Goal: Task Accomplishment & Management: Complete application form

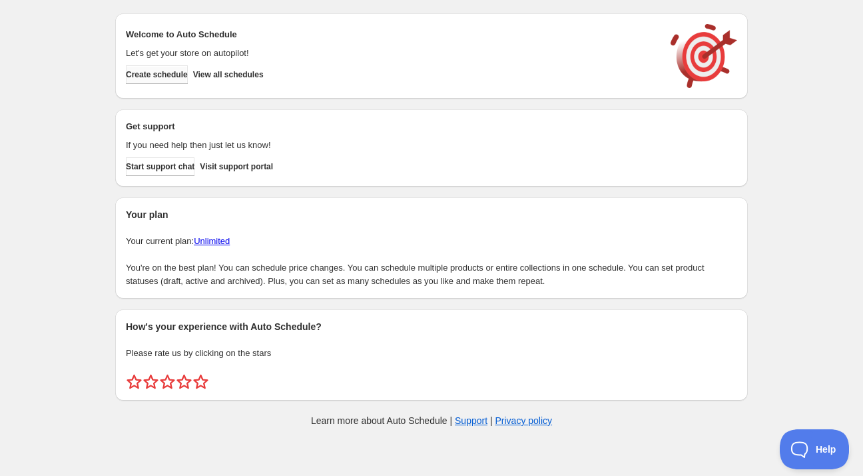
click at [169, 77] on span "Create schedule" at bounding box center [157, 74] width 62 height 11
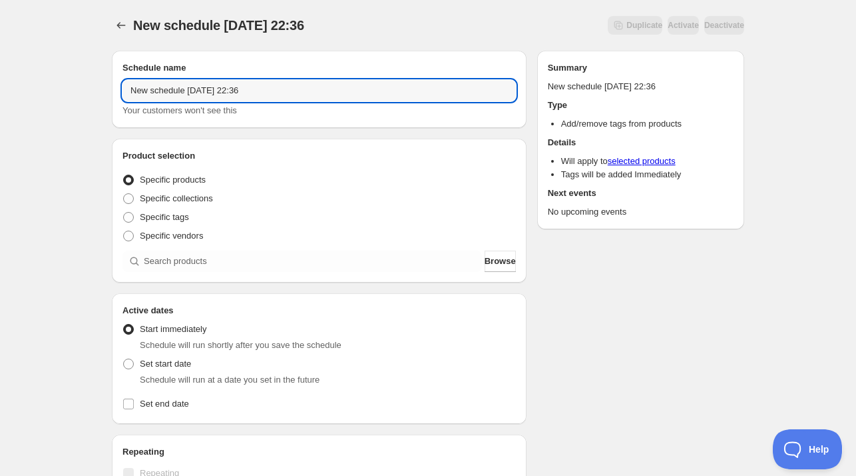
drag, startPoint x: 166, startPoint y: 91, endPoint x: 17, endPoint y: 87, distance: 149.9
click at [46, 89] on div "New schedule [DATE] 22:36. This page is ready New schedule [DATE] 22:36 Duplica…" at bounding box center [428, 403] width 856 height 807
drag, startPoint x: 187, startPoint y: 93, endPoint x: 43, endPoint y: 94, distance: 144.5
click at [45, 93] on div "New schedule [DATE] 22:36. This page is ready New schedule [DATE] 22:36 Duplica…" at bounding box center [428, 403] width 856 height 807
click at [168, 91] on input "[DATE] 22:36" at bounding box center [320, 90] width 394 height 21
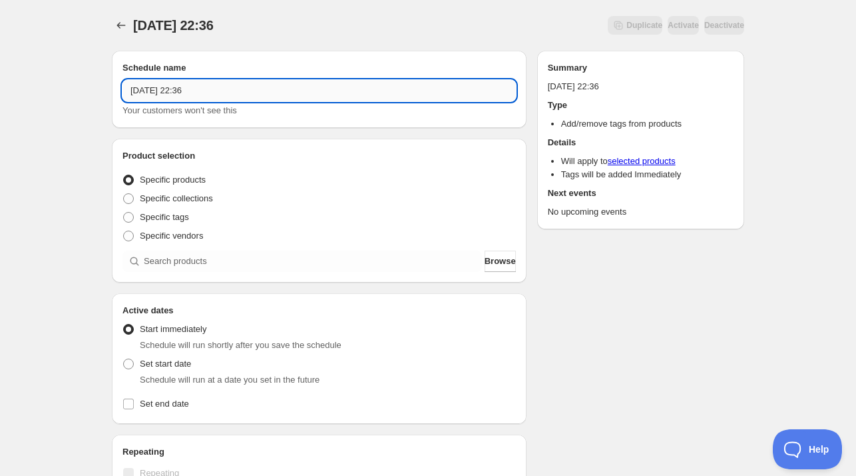
click at [168, 91] on input "[DATE] 22:36" at bounding box center [320, 90] width 394 height 21
drag, startPoint x: 197, startPoint y: 91, endPoint x: 298, endPoint y: 105, distance: 102.2
click at [290, 103] on div "[DATE] 22:36 Your customers won't see this" at bounding box center [320, 98] width 394 height 37
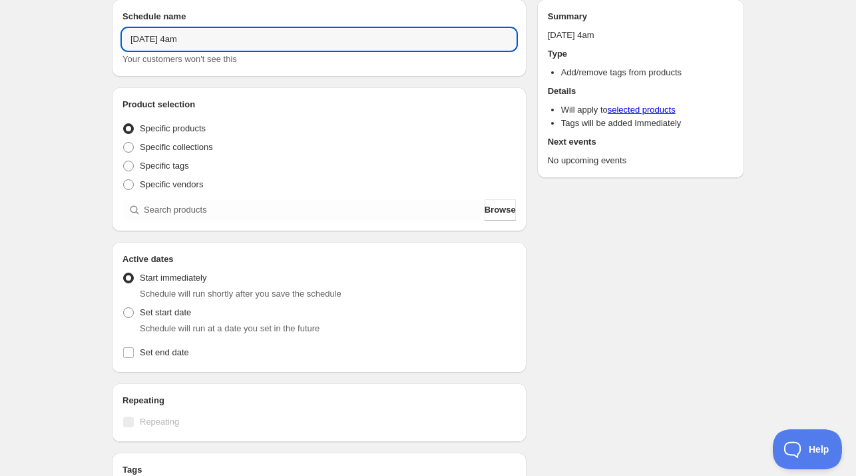
scroll to position [67, 0]
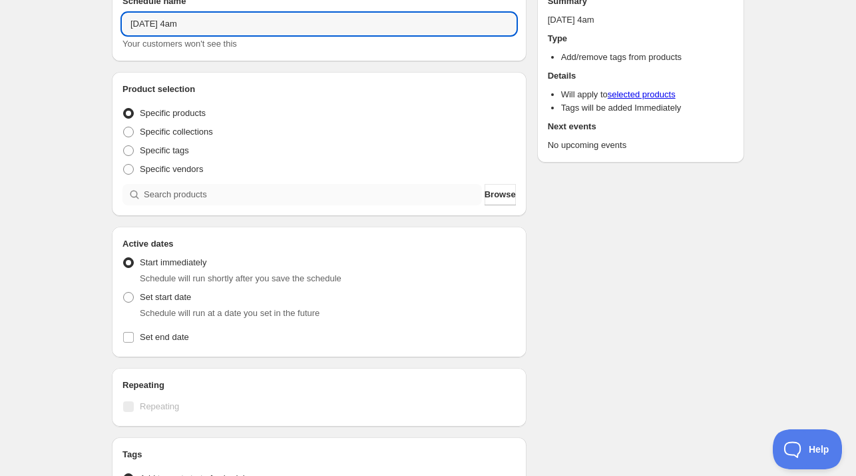
type input "[DATE] 4am"
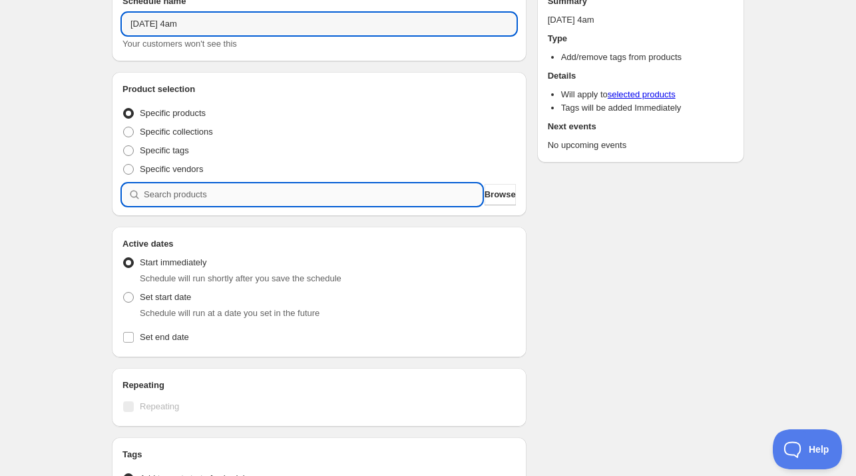
click at [218, 192] on input "search" at bounding box center [313, 194] width 338 height 21
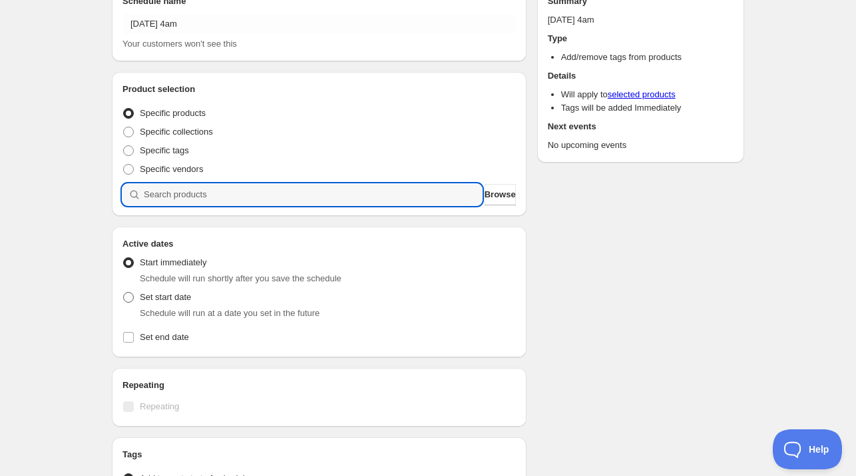
click at [146, 296] on span "Set start date" at bounding box center [165, 297] width 51 height 10
click at [124, 292] on input "Set start date" at bounding box center [123, 292] width 1 height 1
radio input "true"
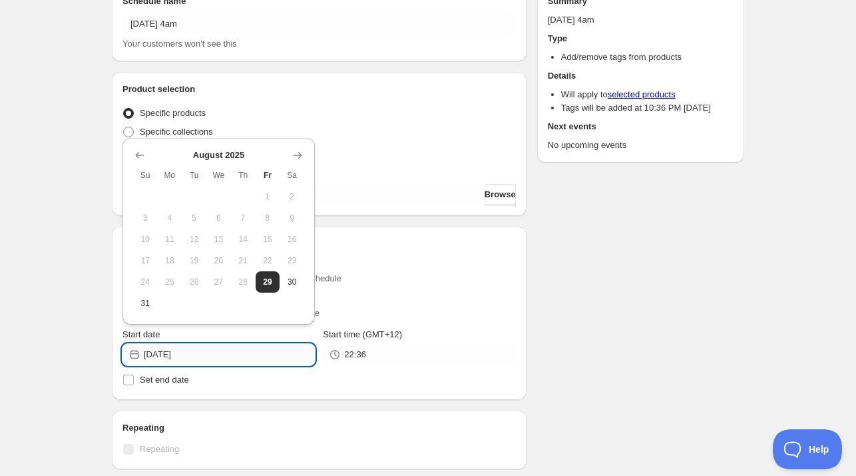
click at [214, 358] on input "[DATE]" at bounding box center [229, 354] width 171 height 21
click at [282, 278] on button "30" at bounding box center [292, 281] width 25 height 21
type input "[DATE]"
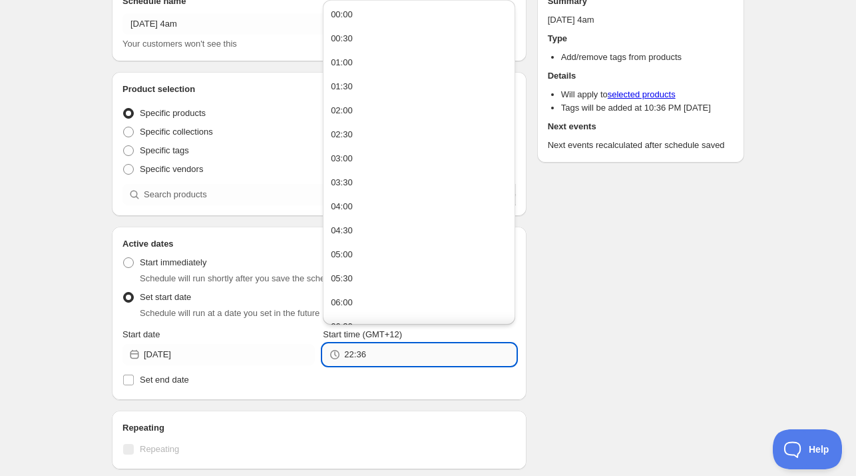
click at [361, 358] on input "22:36" at bounding box center [429, 354] width 171 height 21
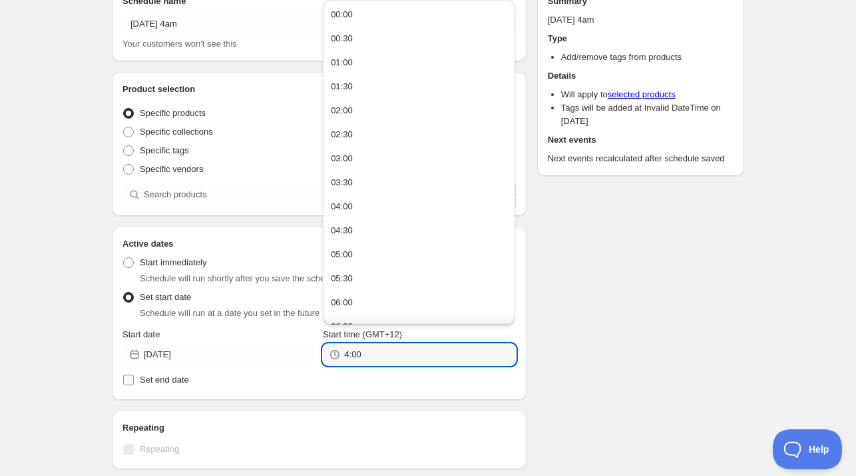
type input "04:00"
click at [170, 369] on div "Active Date Type Start immediately Schedule will run shortly after you save the…" at bounding box center [320, 319] width 394 height 139
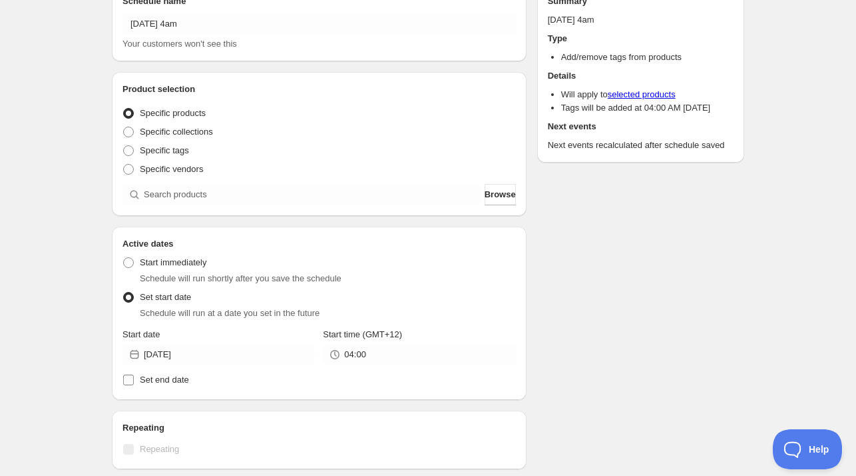
click at [171, 382] on span "Set end date" at bounding box center [164, 379] width 49 height 10
click at [134, 382] on input "Set end date" at bounding box center [128, 379] width 11 height 11
checkbox input "true"
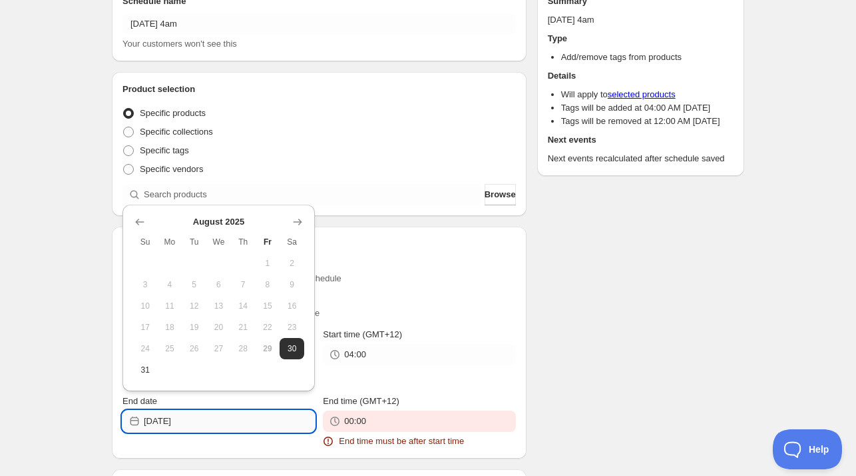
click at [208, 427] on input "[DATE]" at bounding box center [229, 420] width 171 height 21
click at [147, 371] on span "31" at bounding box center [146, 369] width 14 height 11
type input "[DATE]"
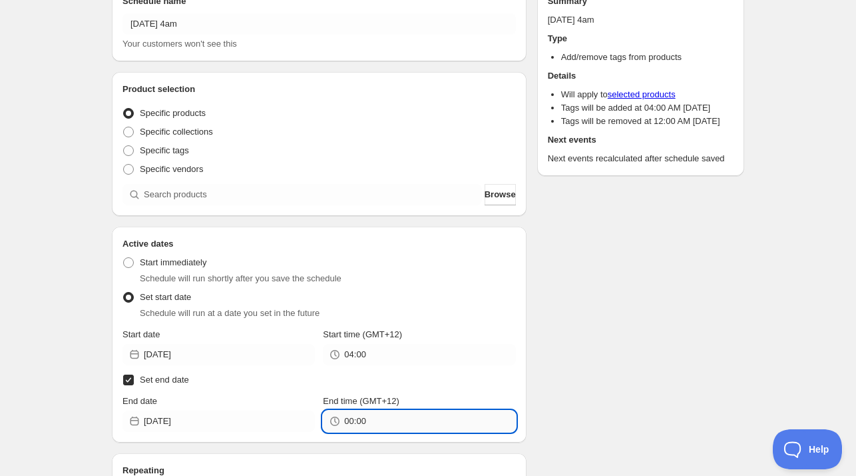
click at [369, 422] on input "00:00" at bounding box center [429, 420] width 171 height 21
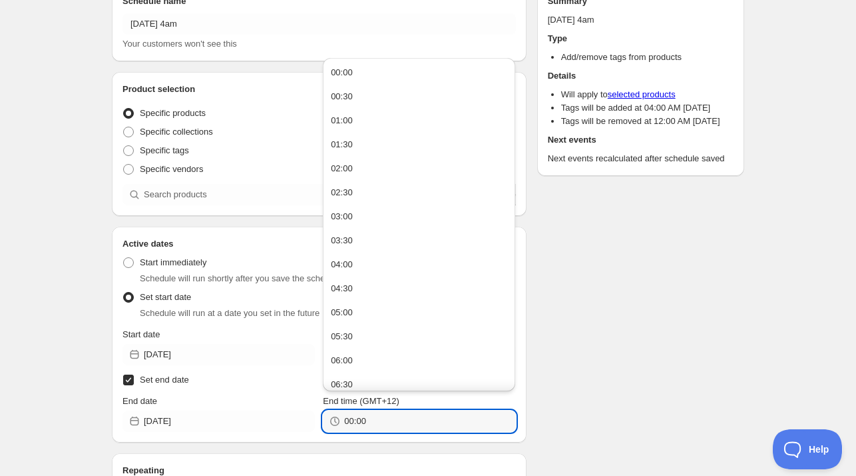
paste input "4"
click at [626, 342] on div "Schedule name [DATE] 4am Your customers won't see this Product selection Entity…" at bounding box center [422, 386] width 643 height 826
type input "04:00"
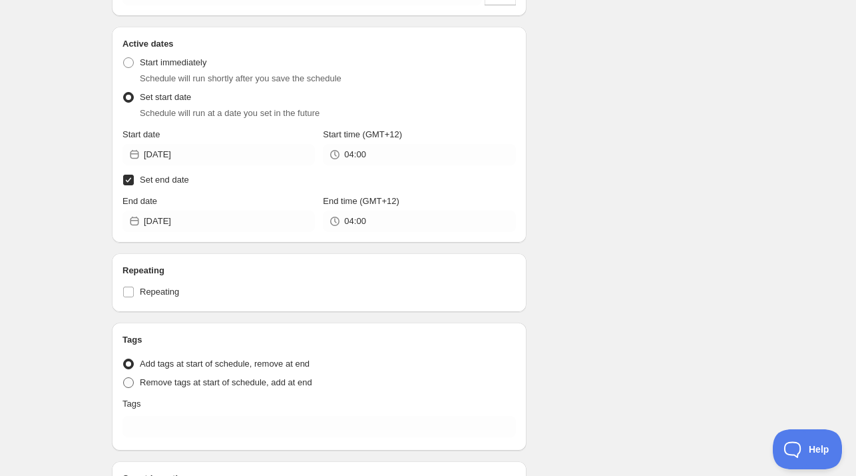
scroll to position [400, 0]
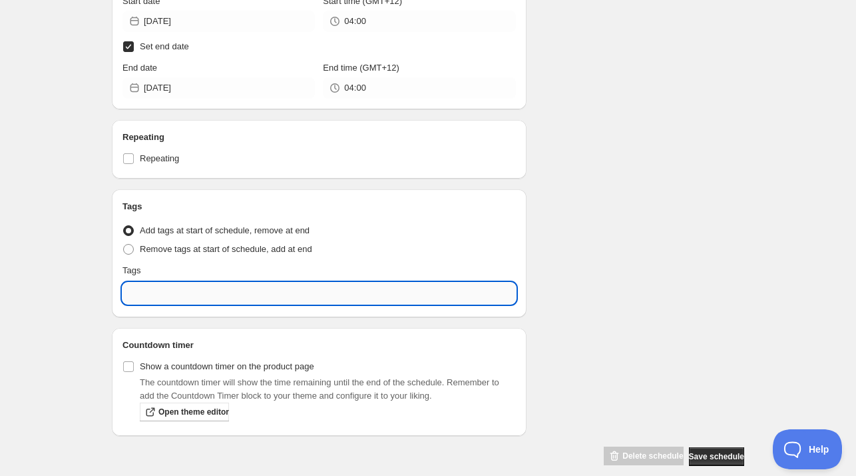
click at [184, 292] on input "text" at bounding box center [320, 292] width 394 height 21
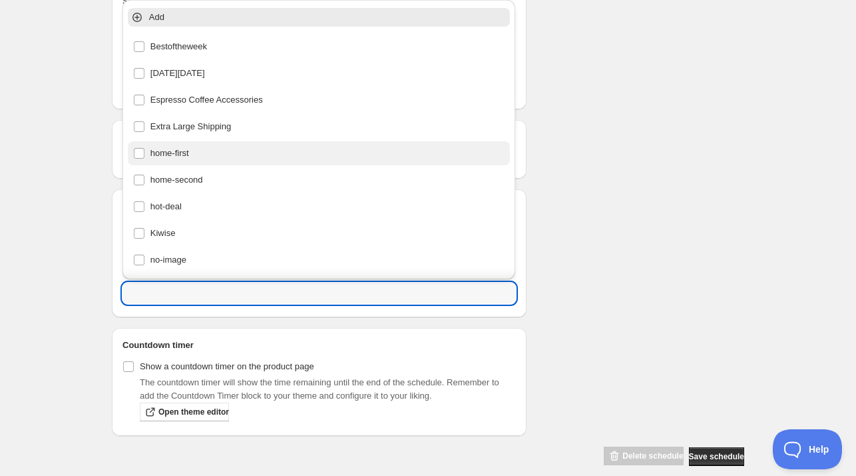
click at [319, 159] on div "home-first" at bounding box center [319, 153] width 372 height 19
type input "home-first"
checkbox input "true"
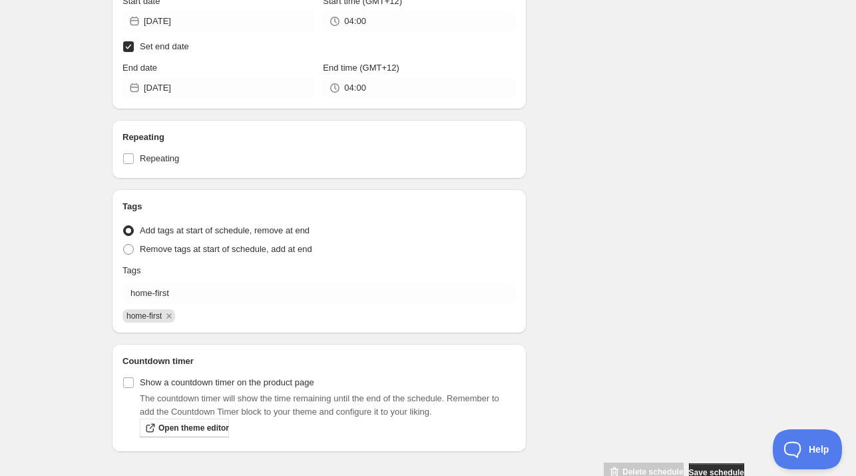
click at [649, 195] on div "Schedule name [DATE] 4am Your customers won't see this Product selection Entity…" at bounding box center [422, 61] width 643 height 842
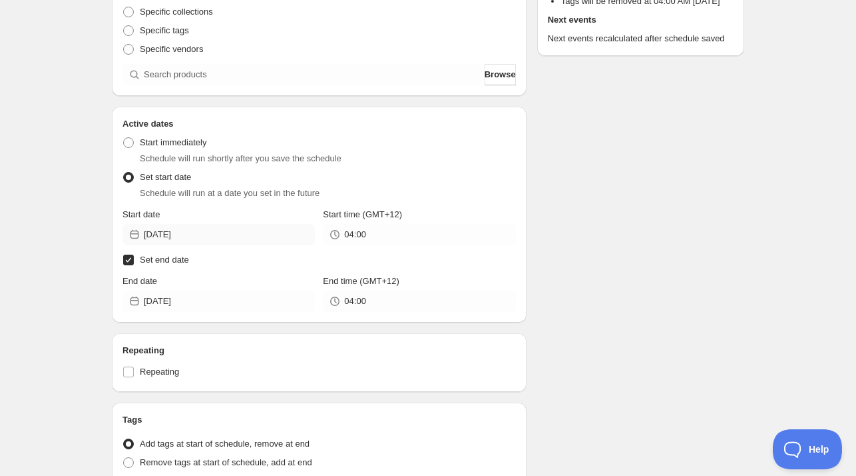
scroll to position [0, 0]
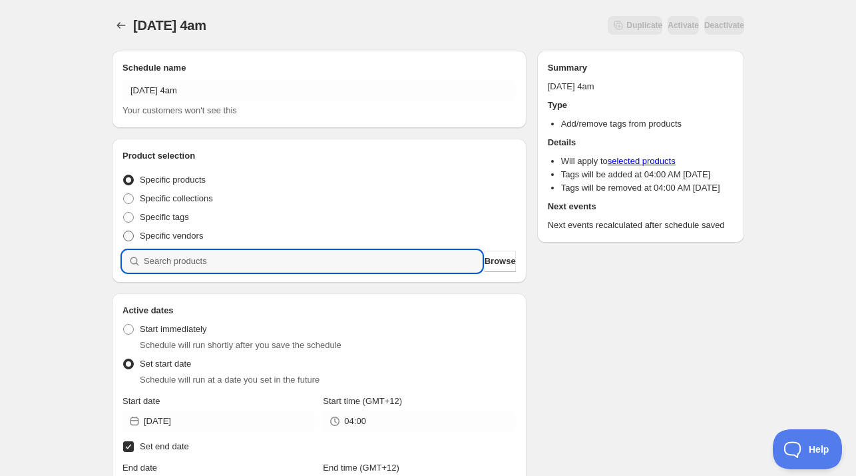
drag, startPoint x: 199, startPoint y: 256, endPoint x: 182, endPoint y: 241, distance: 22.2
click at [199, 256] on input "search" at bounding box center [313, 260] width 338 height 21
paste input "821443X2"
type input "821443X2"
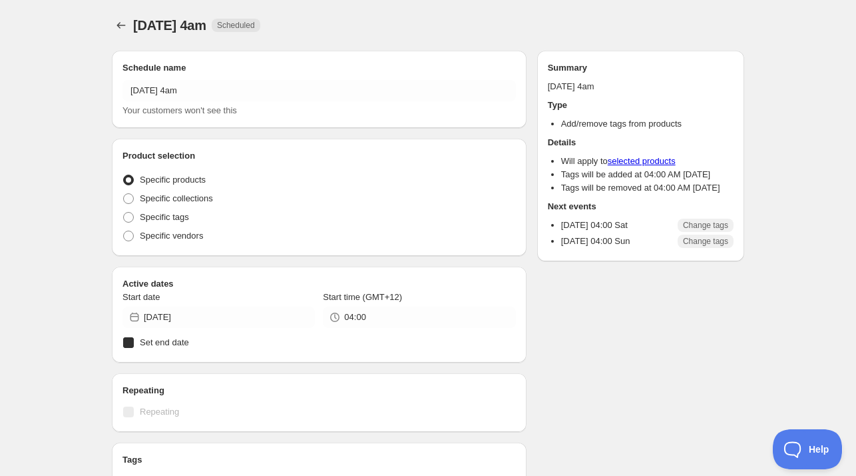
radio input "true"
checkbox input "true"
radio input "true"
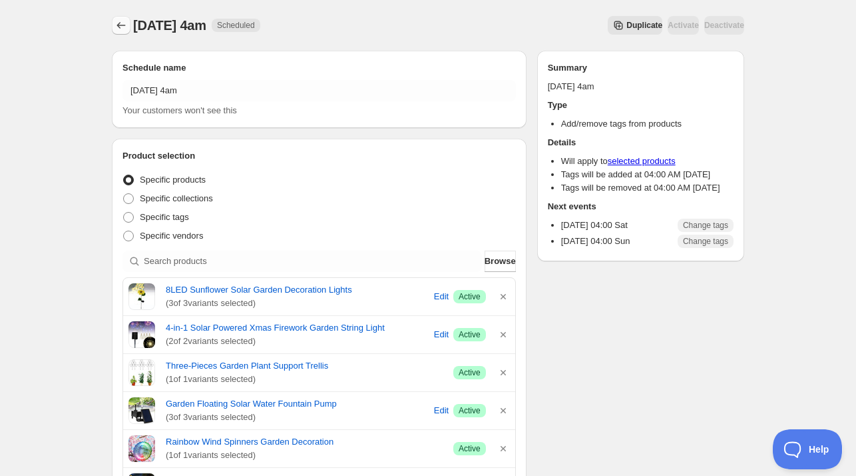
click at [119, 25] on icon "Schedules" at bounding box center [121, 25] width 13 height 13
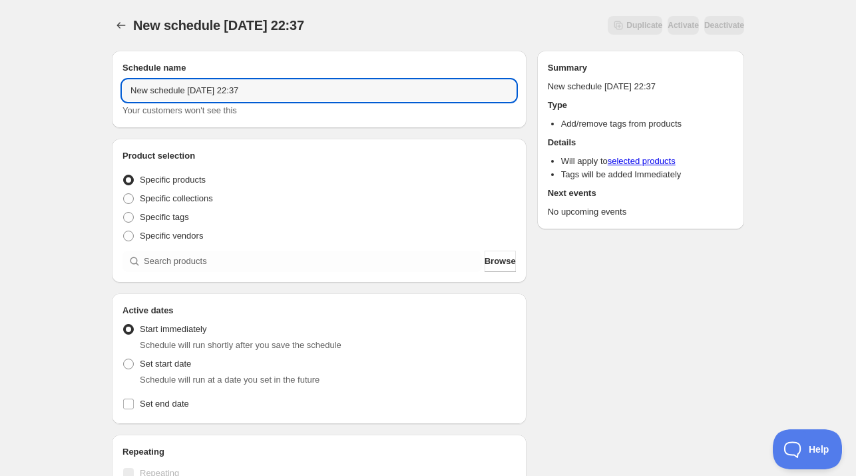
drag, startPoint x: 184, startPoint y: 89, endPoint x: -104, endPoint y: 78, distance: 288.6
click at [0, 78] on html "New schedule [DATE] 22:37. This page is ready New schedule [DATE] 22:37 Duplica…" at bounding box center [428, 238] width 856 height 476
click at [166, 87] on input "[DATE] 22:37" at bounding box center [320, 90] width 394 height 21
drag, startPoint x: 194, startPoint y: 86, endPoint x: 466, endPoint y: 130, distance: 275.3
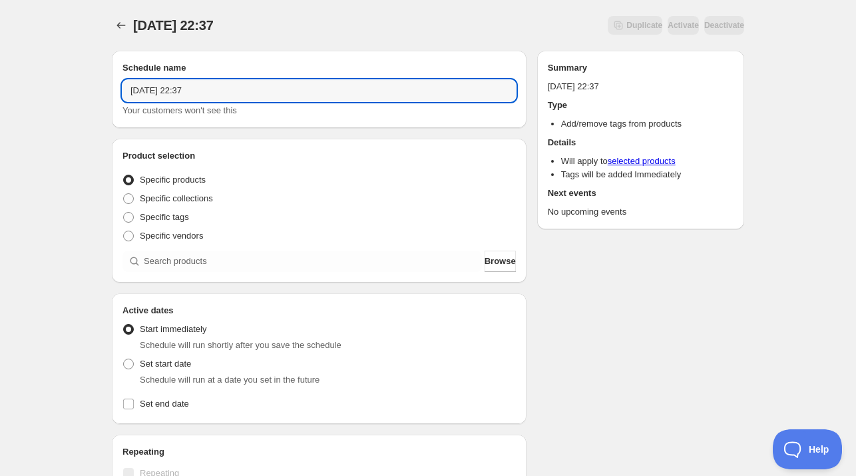
click at [296, 95] on input "[DATE] 22:37" at bounding box center [320, 90] width 394 height 21
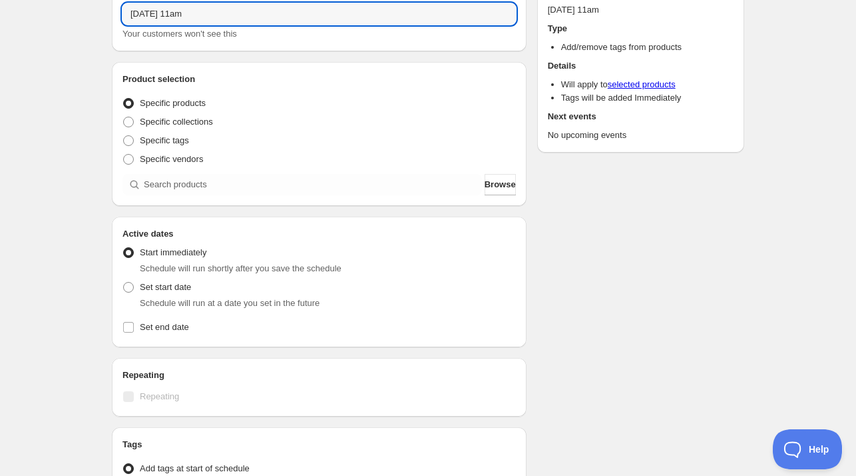
scroll to position [133, 0]
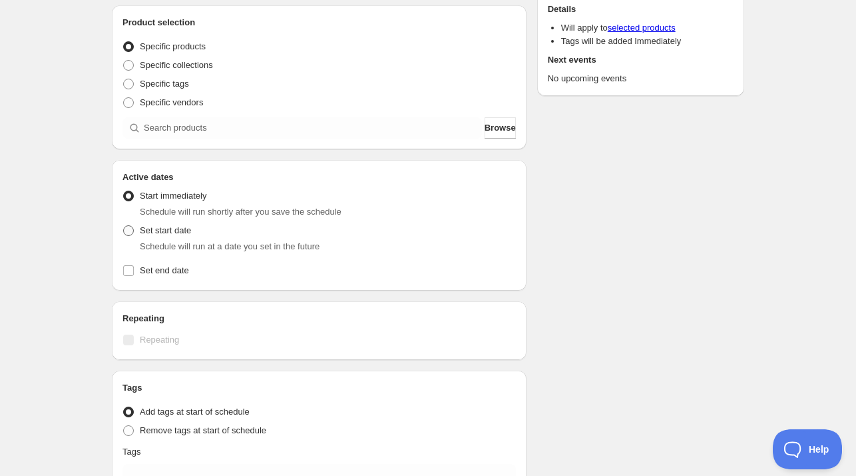
type input "[DATE] 11am"
click at [173, 230] on span "Set start date" at bounding box center [165, 230] width 51 height 10
click at [124, 226] on input "Set start date" at bounding box center [123, 225] width 1 height 1
radio input "true"
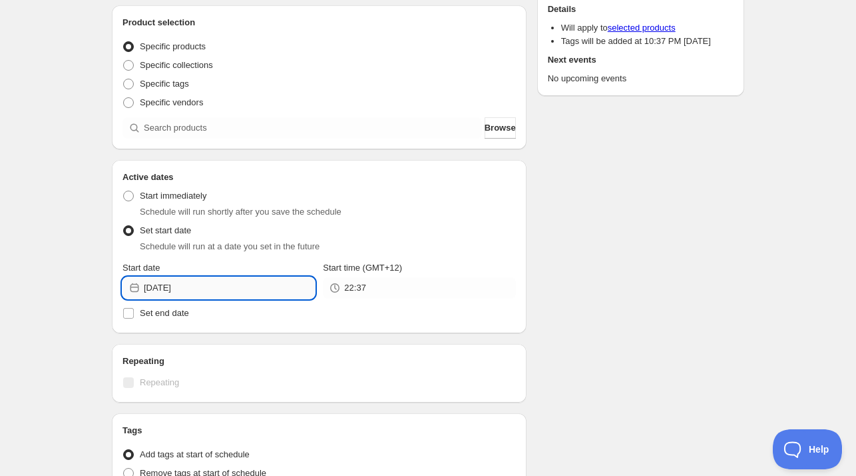
click at [214, 291] on input "[DATE]" at bounding box center [229, 287] width 171 height 21
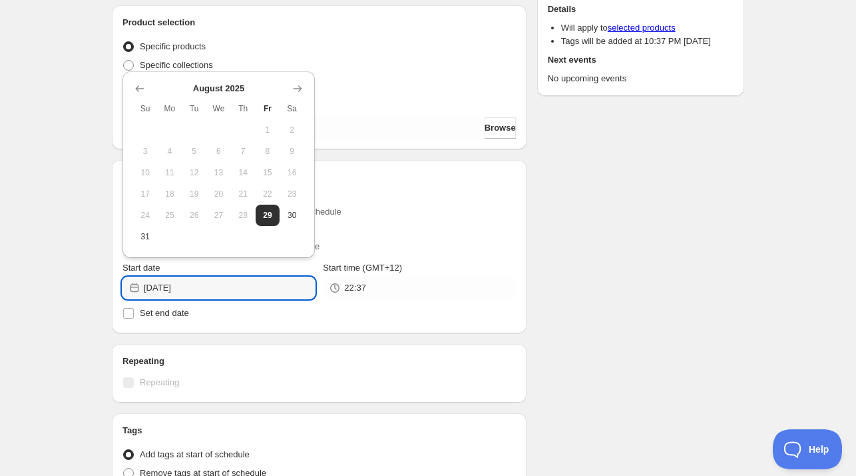
click at [290, 216] on span "30" at bounding box center [292, 215] width 14 height 11
type input "[DATE]"
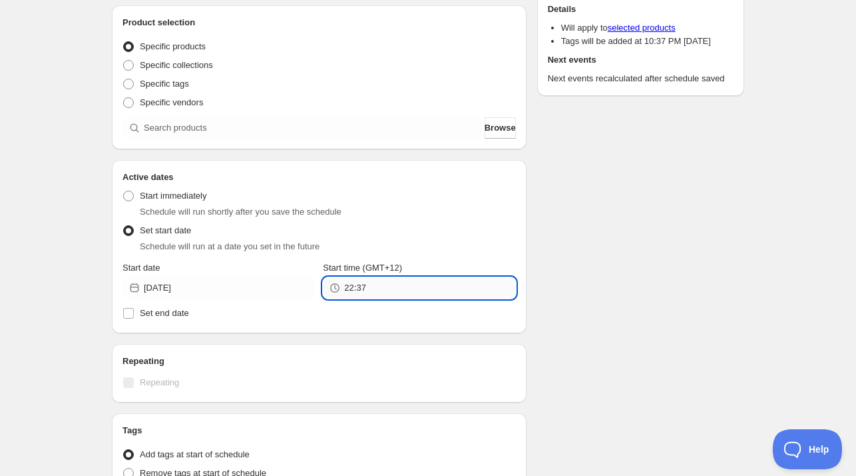
click at [357, 290] on input "22:37" at bounding box center [429, 287] width 171 height 21
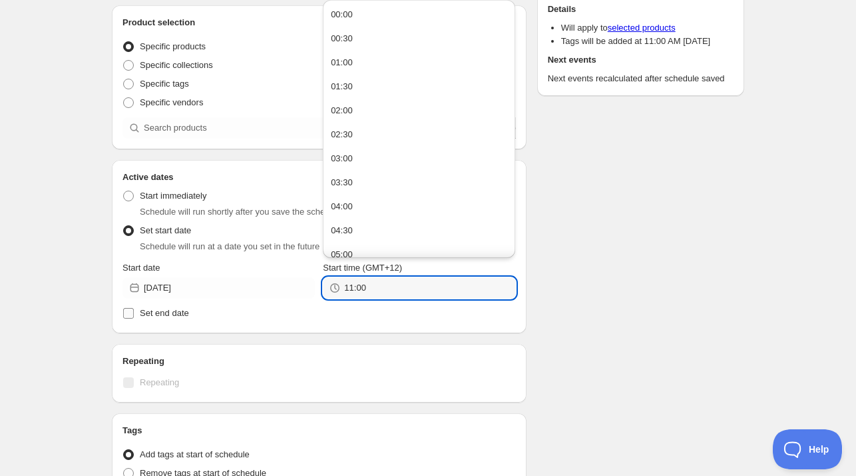
type input "11:00"
drag, startPoint x: 186, startPoint y: 312, endPoint x: 188, endPoint y: 319, distance: 7.2
click at [186, 313] on span "Set end date" at bounding box center [164, 313] width 49 height 10
click at [134, 313] on input "Set end date" at bounding box center [128, 313] width 11 height 11
checkbox input "true"
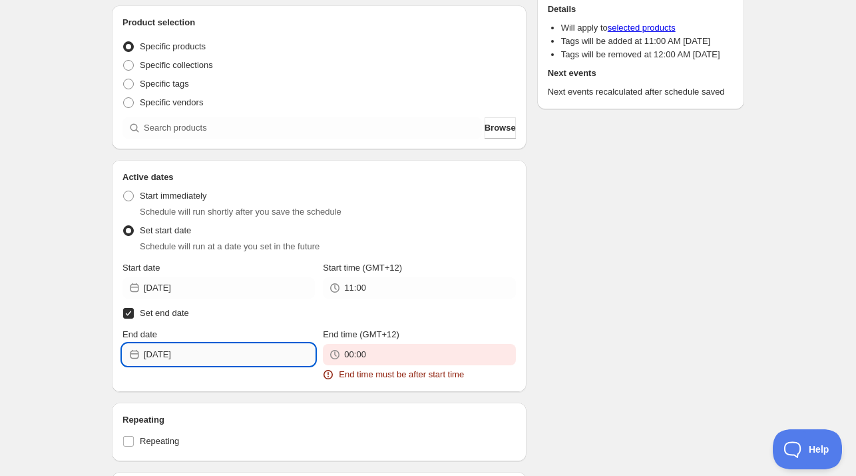
click at [193, 347] on input "[DATE]" at bounding box center [229, 354] width 171 height 21
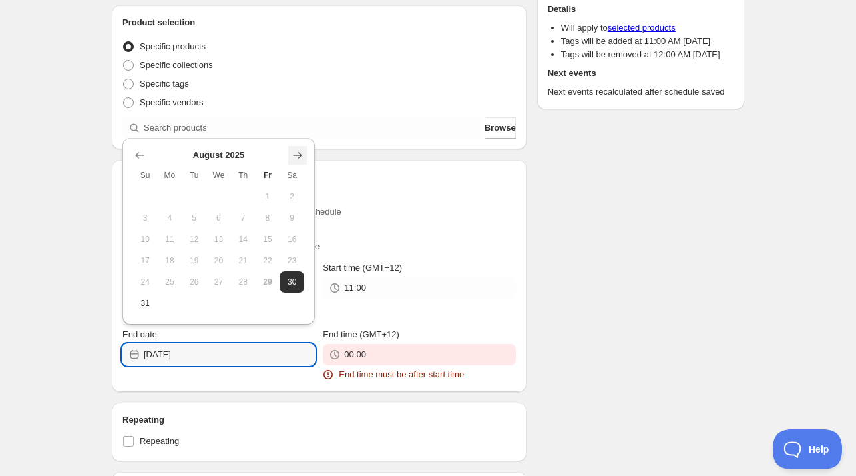
click at [294, 155] on icon "Show next month, September 2025" at bounding box center [297, 155] width 13 height 13
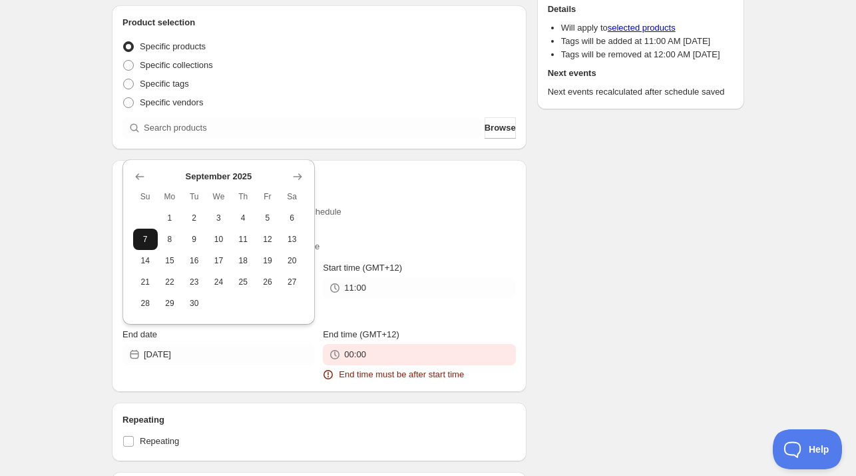
click at [149, 238] on span "7" at bounding box center [146, 239] width 14 height 11
type input "[DATE]"
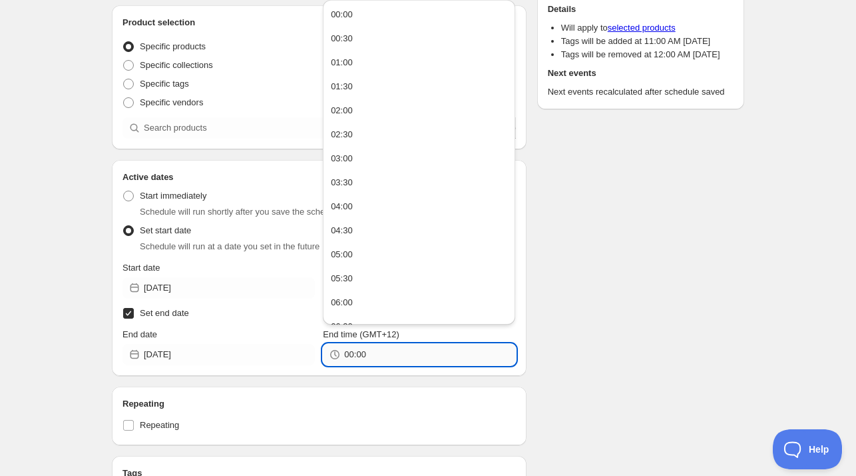
click at [352, 352] on input "00:00" at bounding box center [429, 354] width 171 height 21
paste input "11"
type input "11:00"
click at [554, 348] on div "Schedule name [DATE] 11am Your customers won't see this Product selection Entit…" at bounding box center [422, 320] width 643 height 826
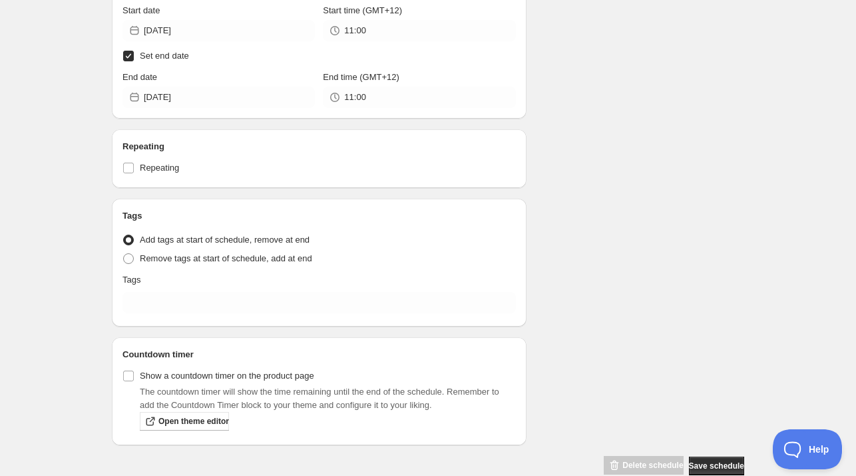
scroll to position [400, 0]
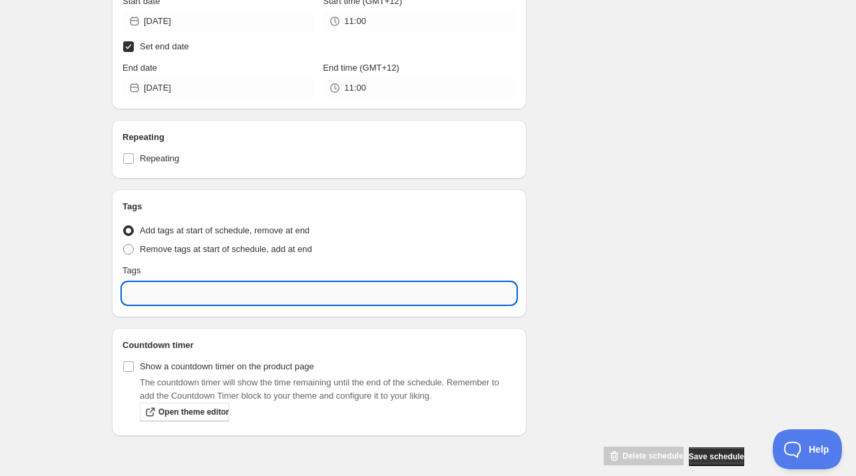
click at [155, 286] on input "text" at bounding box center [320, 292] width 394 height 21
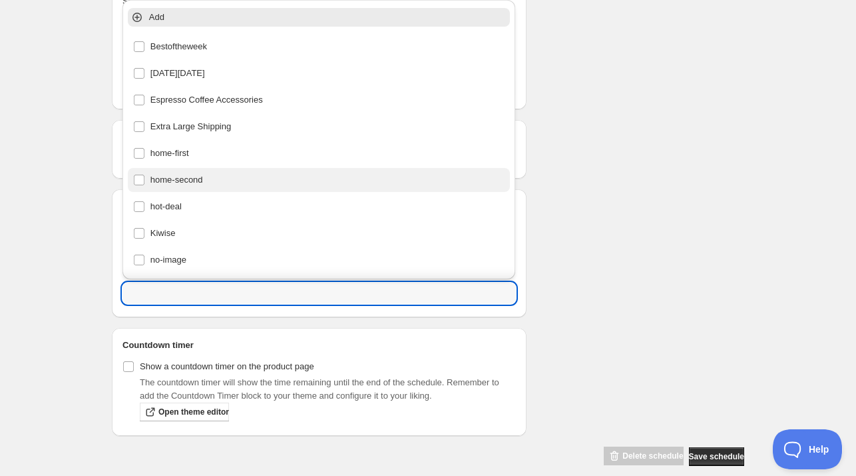
click at [202, 178] on div "home-second" at bounding box center [319, 179] width 372 height 19
type input "home-second"
checkbox input "true"
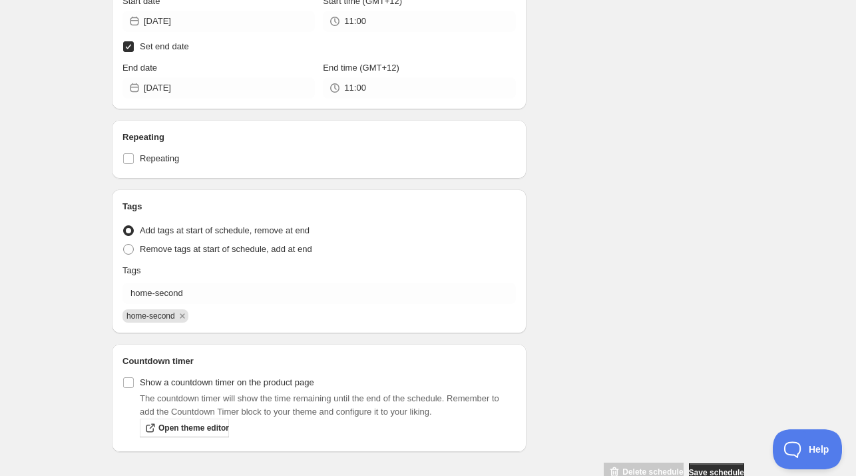
drag, startPoint x: 695, startPoint y: 242, endPoint x: 356, endPoint y: 232, distance: 339.8
click at [695, 242] on div "Schedule name [DATE] 11am Your customers won't see this Product selection Entit…" at bounding box center [422, 61] width 643 height 842
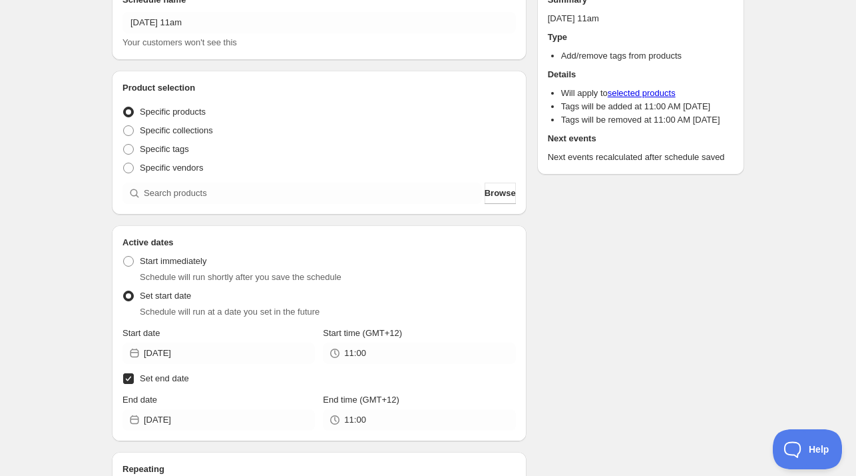
scroll to position [67, 0]
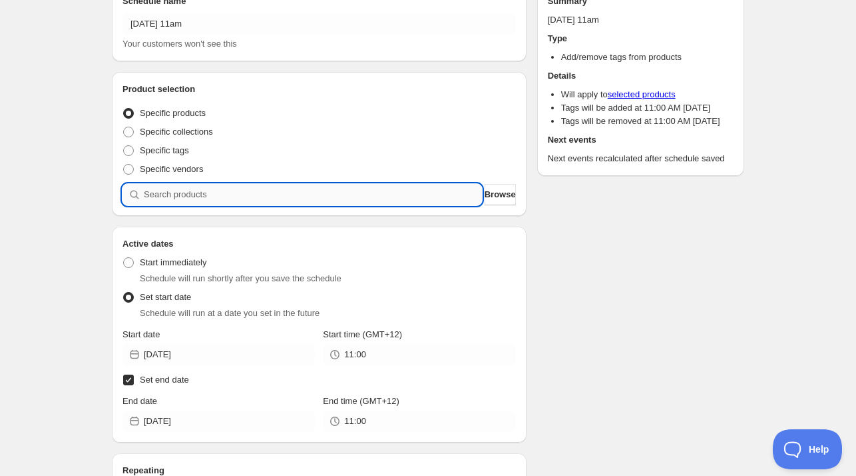
click at [236, 185] on input "search" at bounding box center [313, 194] width 338 height 21
paste input "search"
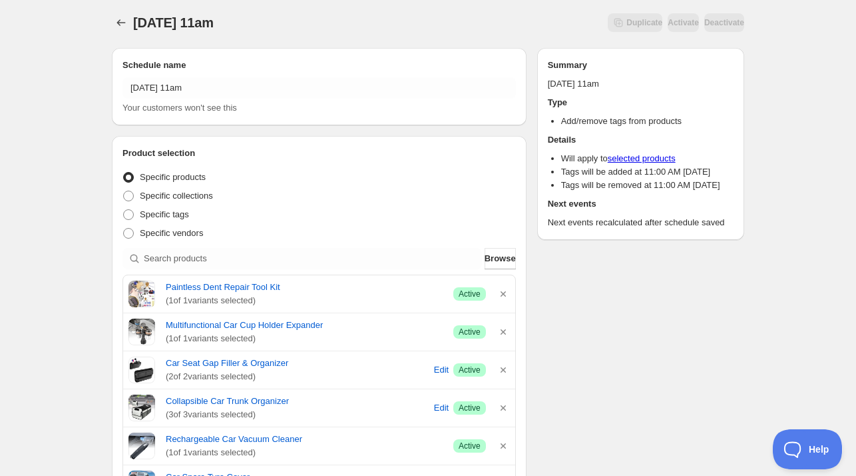
scroll to position [0, 0]
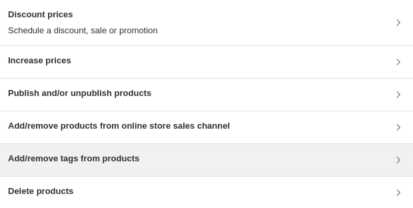
click at [115, 161] on h3 "Add/remove tags from products" at bounding box center [73, 158] width 131 height 13
click at [105, 160] on h3 "Add/remove tags from products" at bounding box center [73, 158] width 131 height 13
